Goal: Information Seeking & Learning: Learn about a topic

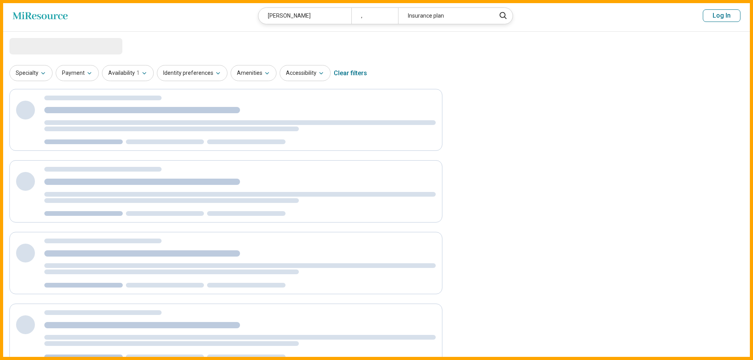
select select "***"
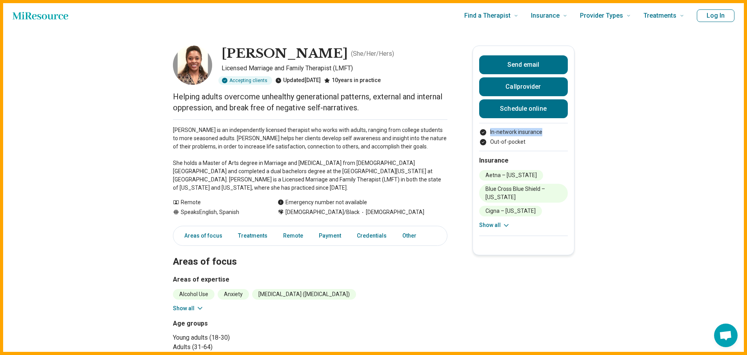
drag, startPoint x: 527, startPoint y: 141, endPoint x: 484, endPoint y: 132, distance: 43.6
click at [484, 132] on ul "In-network insurance Out-of-pocket" at bounding box center [523, 137] width 89 height 18
click at [311, 149] on p "Candice Dogans is an independently licensed therapist who works with adults, ra…" at bounding box center [310, 159] width 275 height 66
drag, startPoint x: 347, startPoint y: 98, endPoint x: 367, endPoint y: 100, distance: 20.1
click at [367, 100] on p "Helping adults overcome unhealthy generational patterns, external and internal …" at bounding box center [310, 102] width 275 height 22
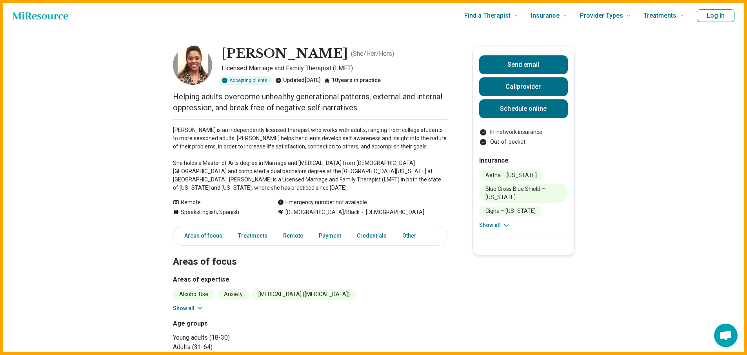
click at [334, 107] on p "Helping adults overcome unhealthy generational patterns, external and internal …" at bounding box center [310, 102] width 275 height 22
drag, startPoint x: 261, startPoint y: 176, endPoint x: 318, endPoint y: 180, distance: 56.6
click at [316, 180] on p "Candice Dogans is an independently licensed therapist who works with adults, ra…" at bounding box center [310, 159] width 275 height 66
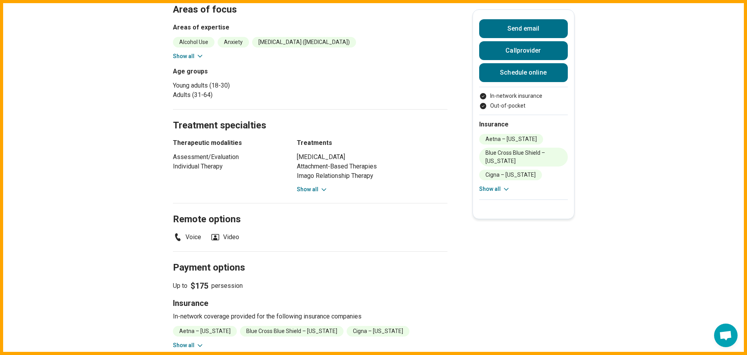
scroll to position [275, 0]
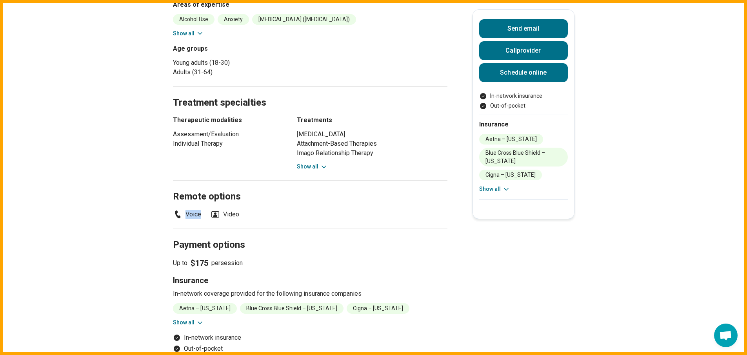
drag, startPoint x: 264, startPoint y: 205, endPoint x: 166, endPoint y: 205, distance: 97.7
click at [166, 205] on main "Candice Dogans ( She/Her/Hers ) Licensed Marriage and Family Therapist (LMFT) A…" at bounding box center [373, 137] width 747 height 761
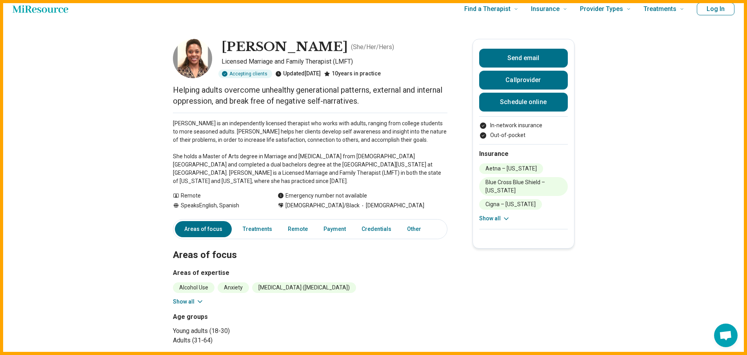
scroll to position [0, 0]
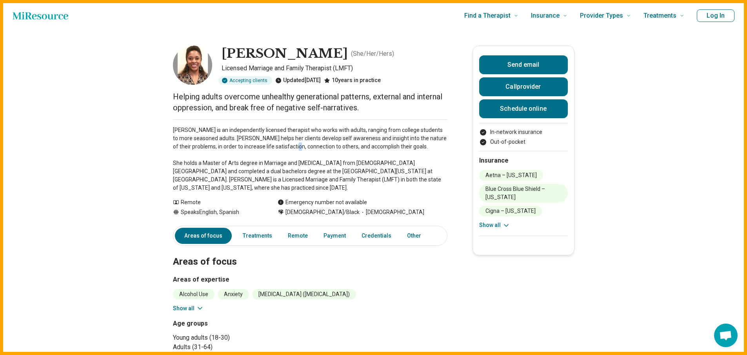
click at [295, 148] on p "Candice Dogans is an independently licensed therapist who works with adults, ra…" at bounding box center [310, 159] width 275 height 66
drag, startPoint x: 207, startPoint y: 195, endPoint x: 180, endPoint y: 193, distance: 27.5
click at [180, 198] on div "Remote" at bounding box center [217, 202] width 89 height 8
